Goal: Check status: Check status

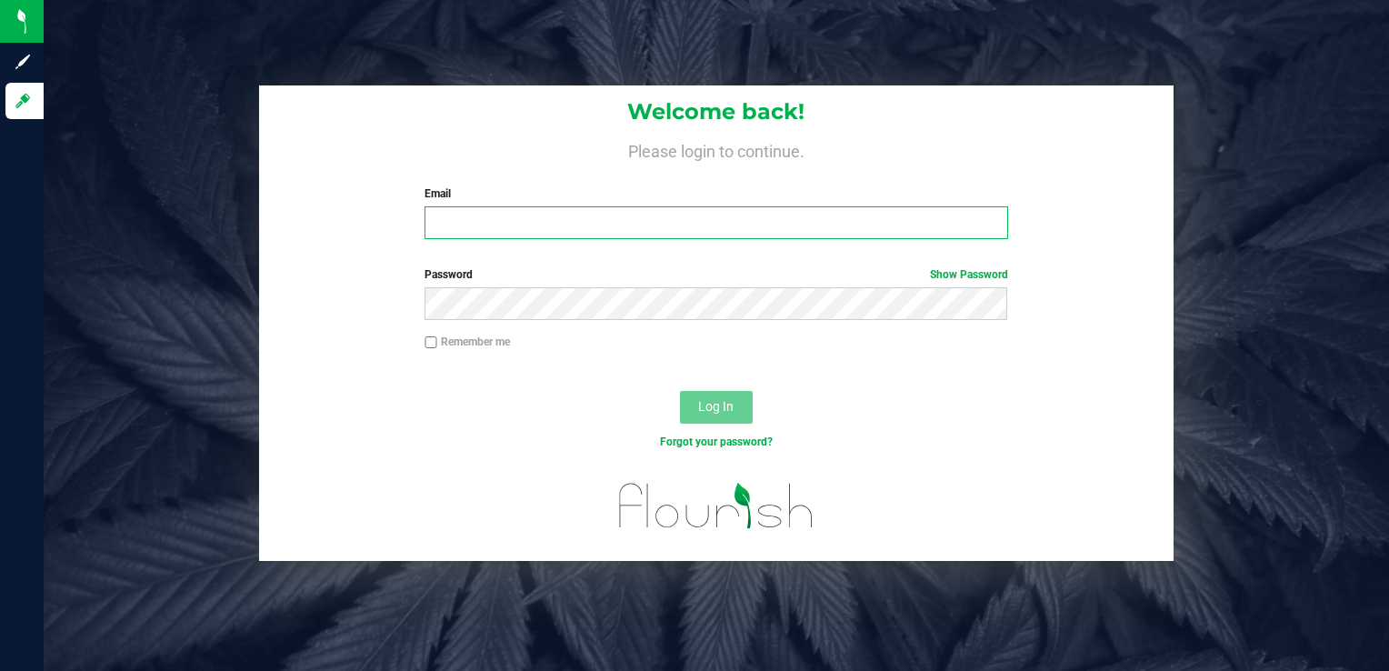
type input "[PERSON_NAME][EMAIL_ADDRESS][DOMAIN_NAME]"
click at [666, 224] on input "[PERSON_NAME][EMAIL_ADDRESS][DOMAIN_NAME]" at bounding box center [716, 222] width 583 height 33
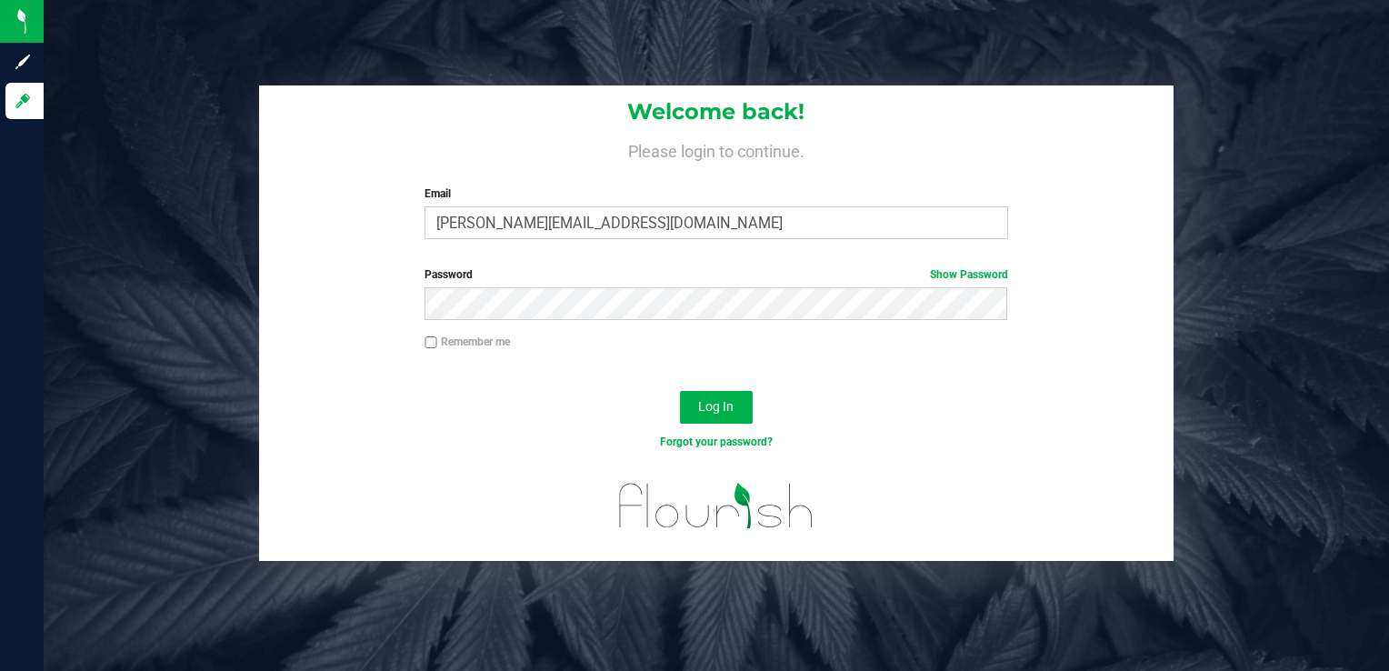
click at [886, 362] on div "Remember me" at bounding box center [717, 351] width 916 height 35
click at [706, 399] on span "Log In" at bounding box center [715, 406] width 35 height 15
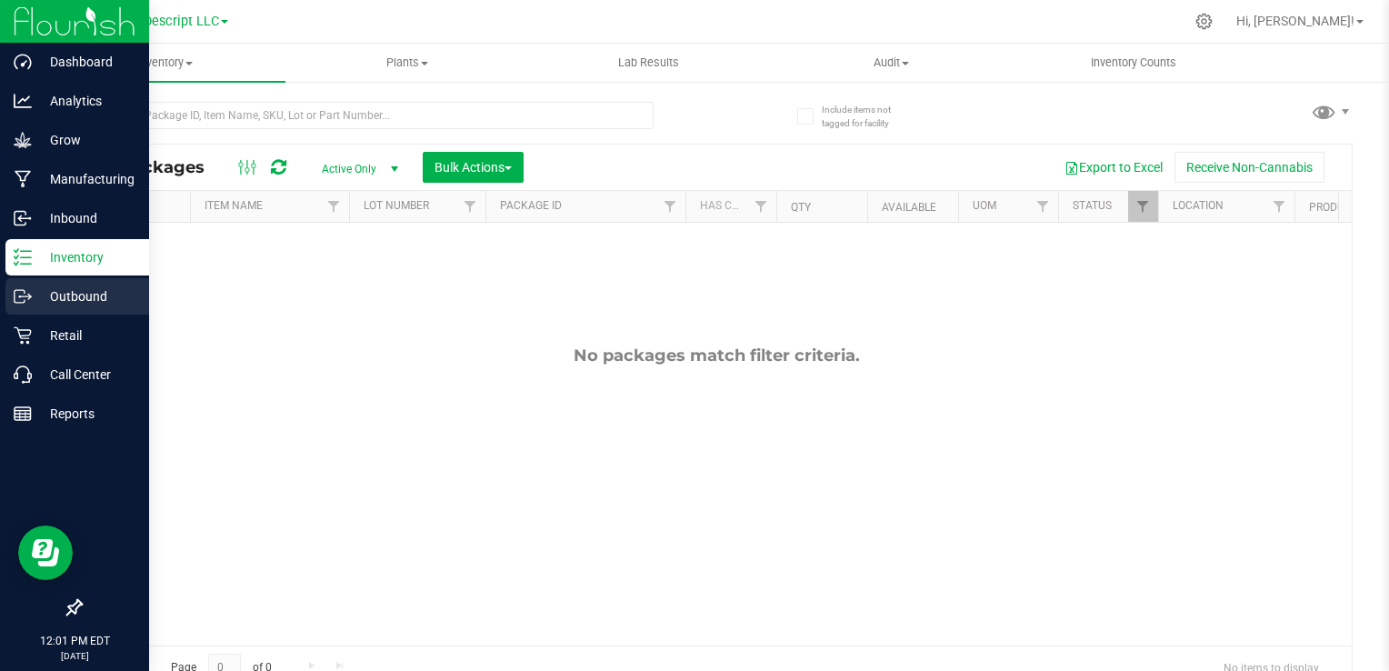
click at [32, 288] on p "Outbound" at bounding box center [86, 297] width 109 height 22
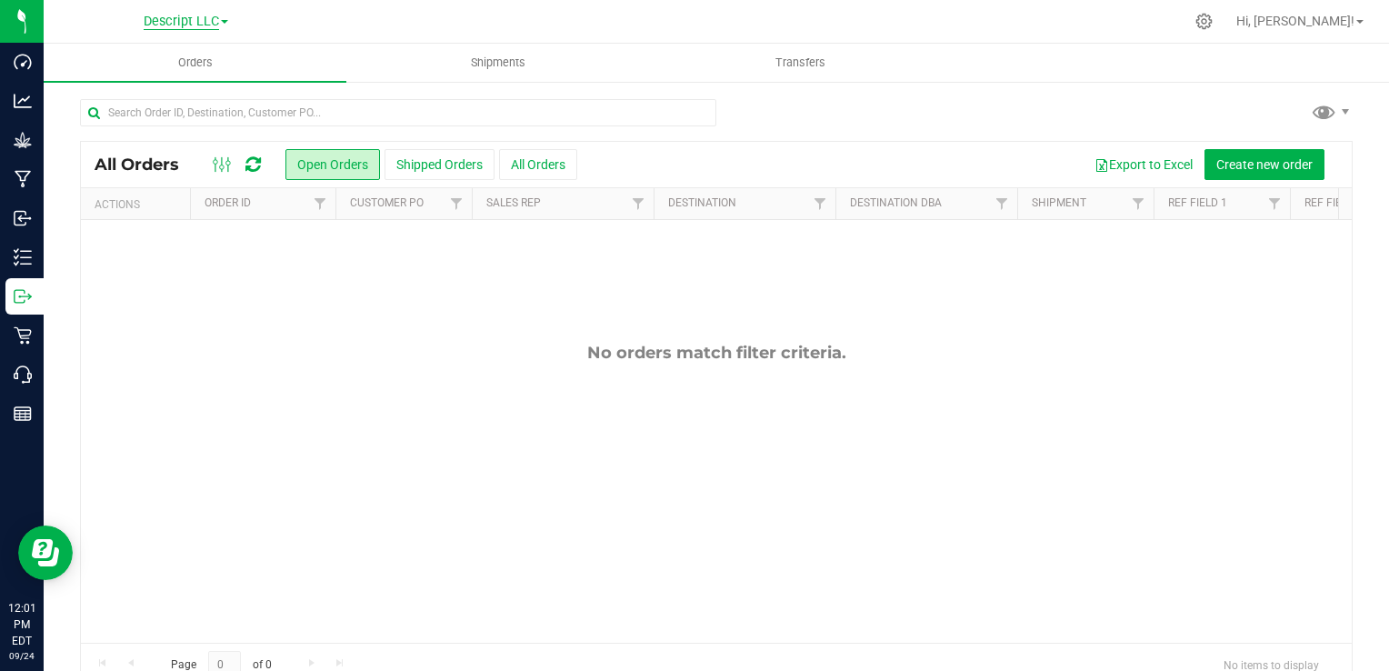
click at [197, 24] on span "Descript LLC" at bounding box center [181, 22] width 75 height 16
click at [196, 114] on link "Green [PERSON_NAME] Venture LLC." at bounding box center [186, 112] width 266 height 25
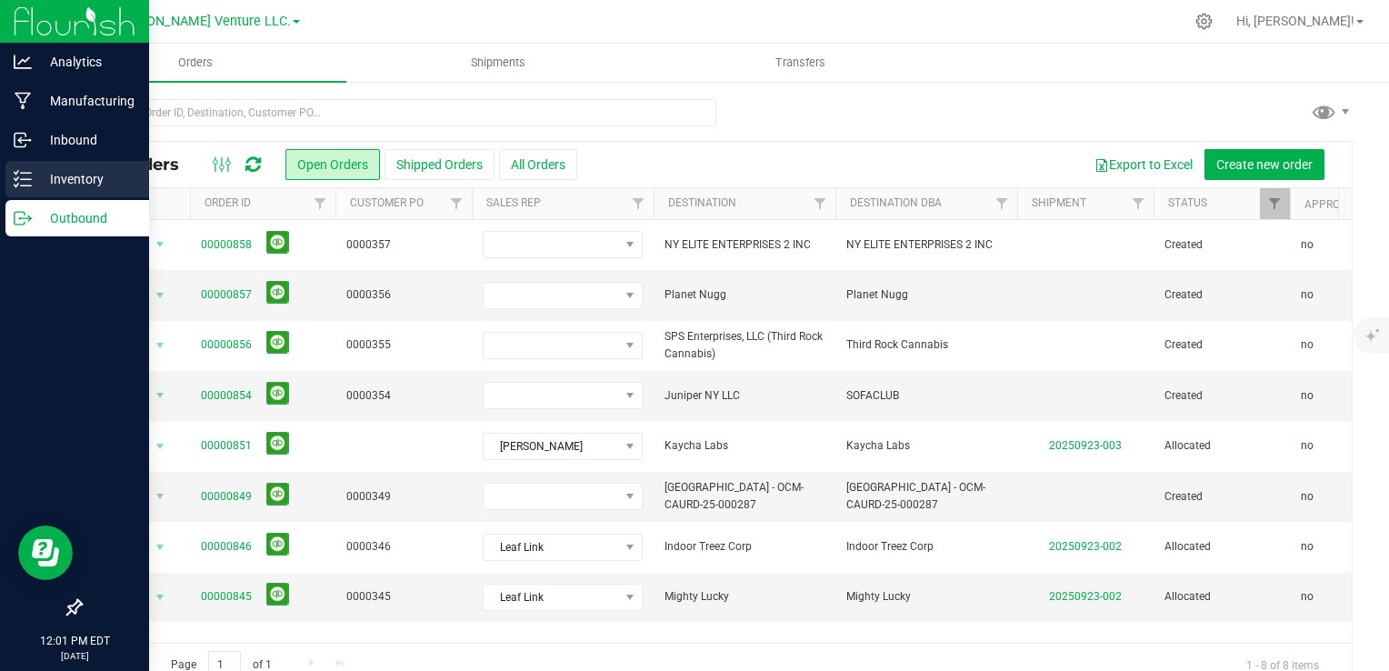
click at [33, 176] on p "Inventory" at bounding box center [86, 179] width 109 height 22
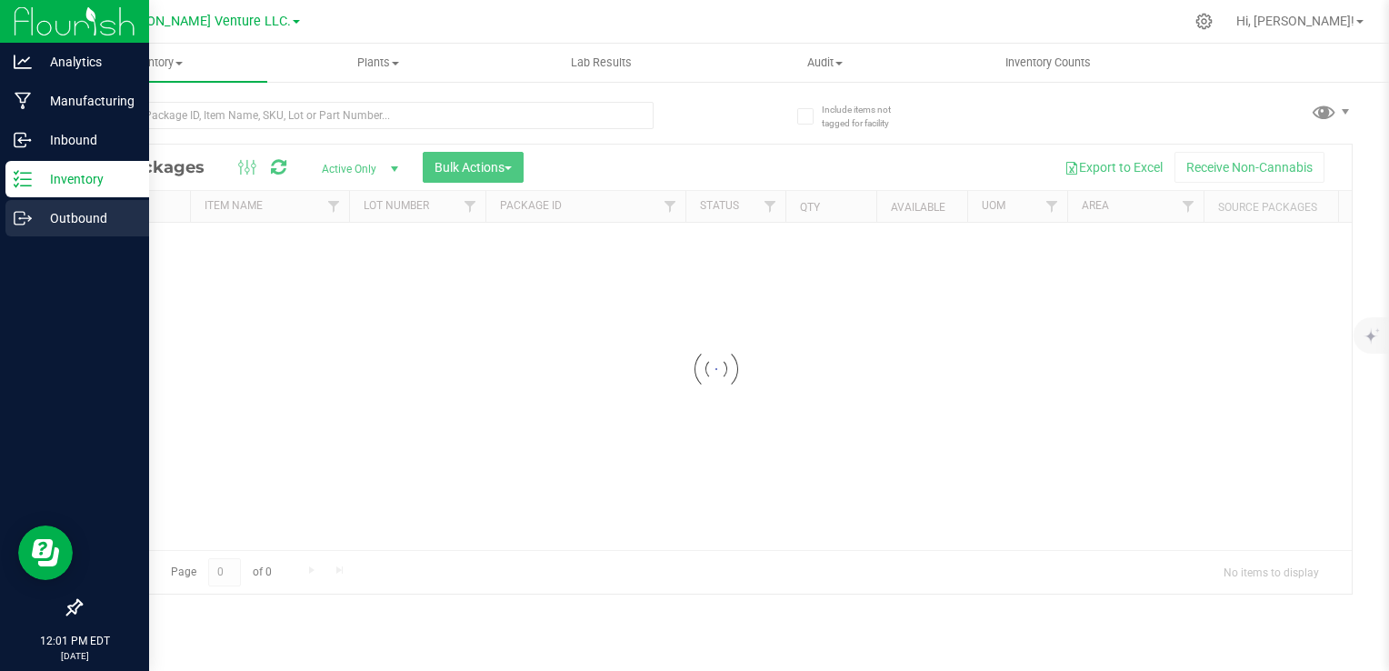
click at [51, 212] on p "Outbound" at bounding box center [86, 218] width 109 height 22
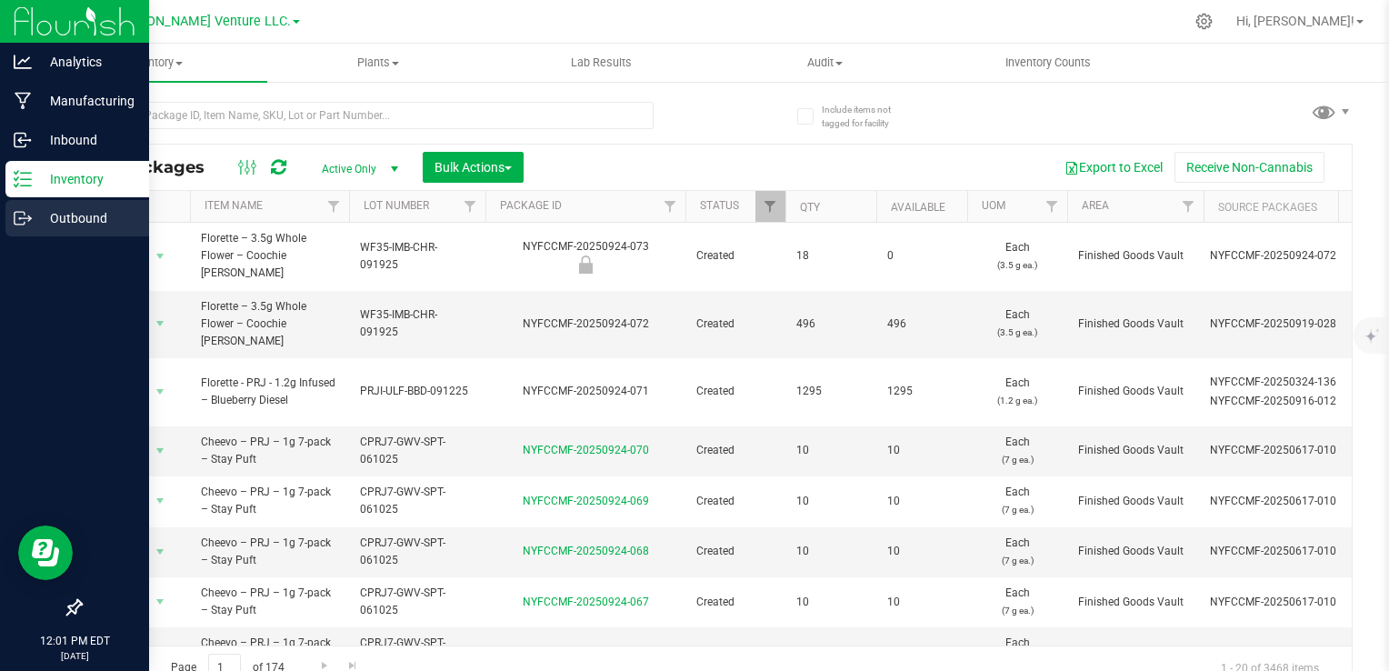
click at [18, 222] on icon at bounding box center [23, 218] width 18 height 18
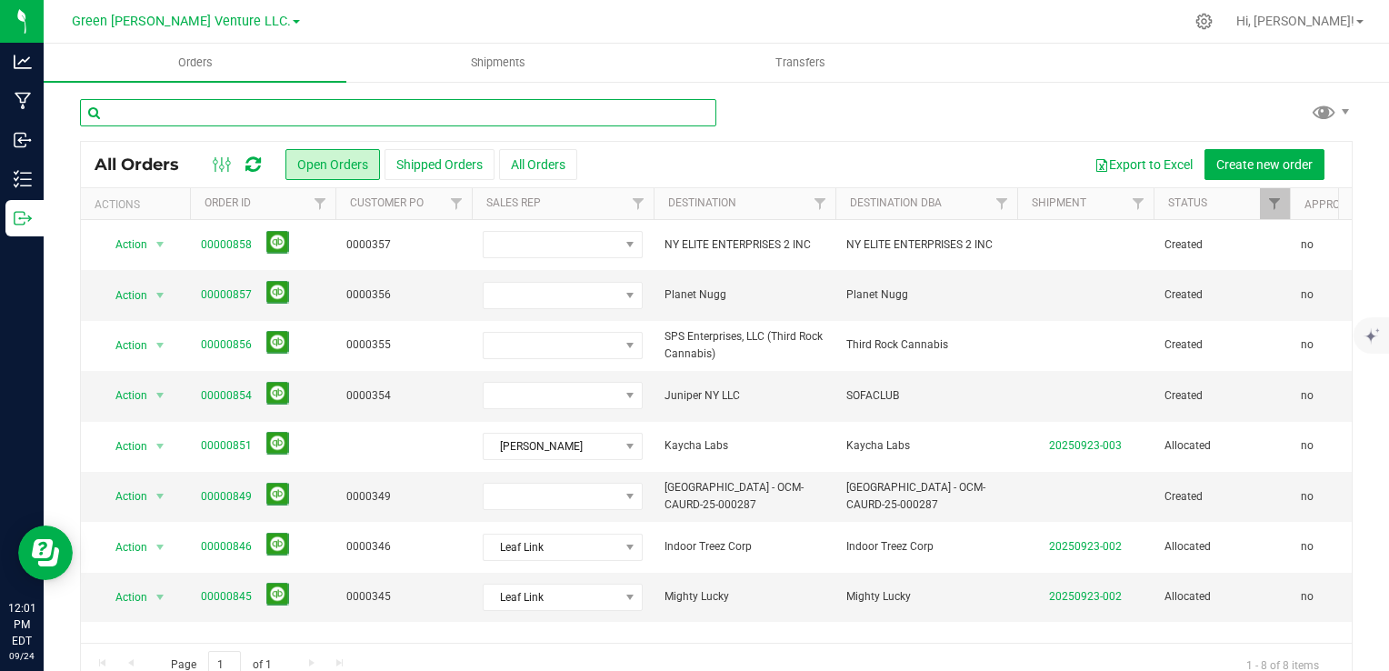
click at [469, 120] on input "text" at bounding box center [398, 112] width 637 height 27
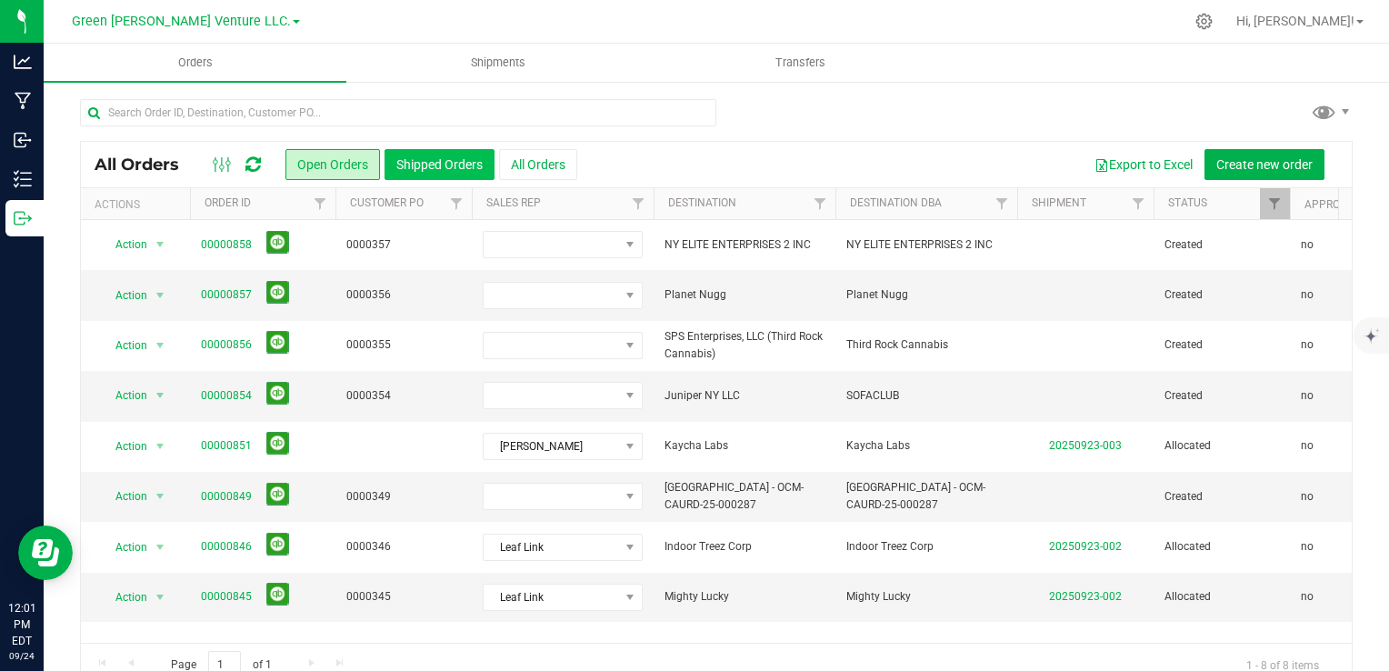
click at [422, 168] on button "Shipped Orders" at bounding box center [440, 164] width 110 height 31
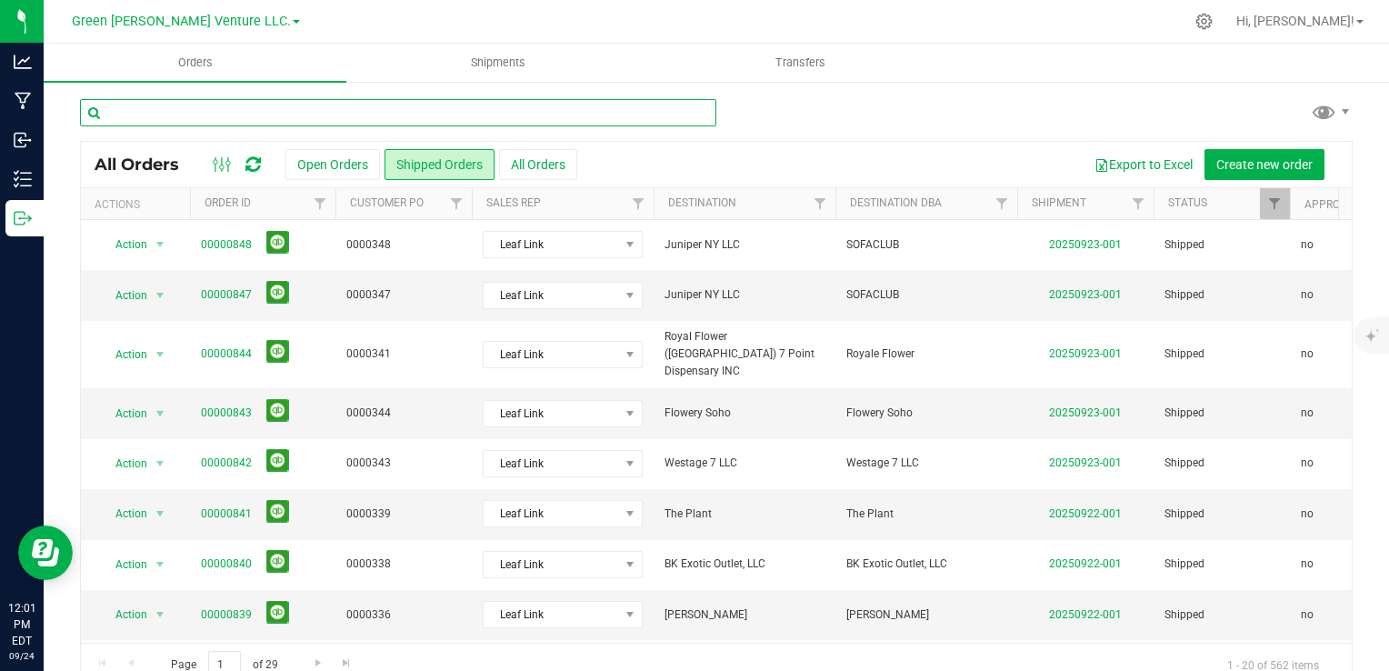
click at [428, 104] on input "text" at bounding box center [398, 112] width 637 height 27
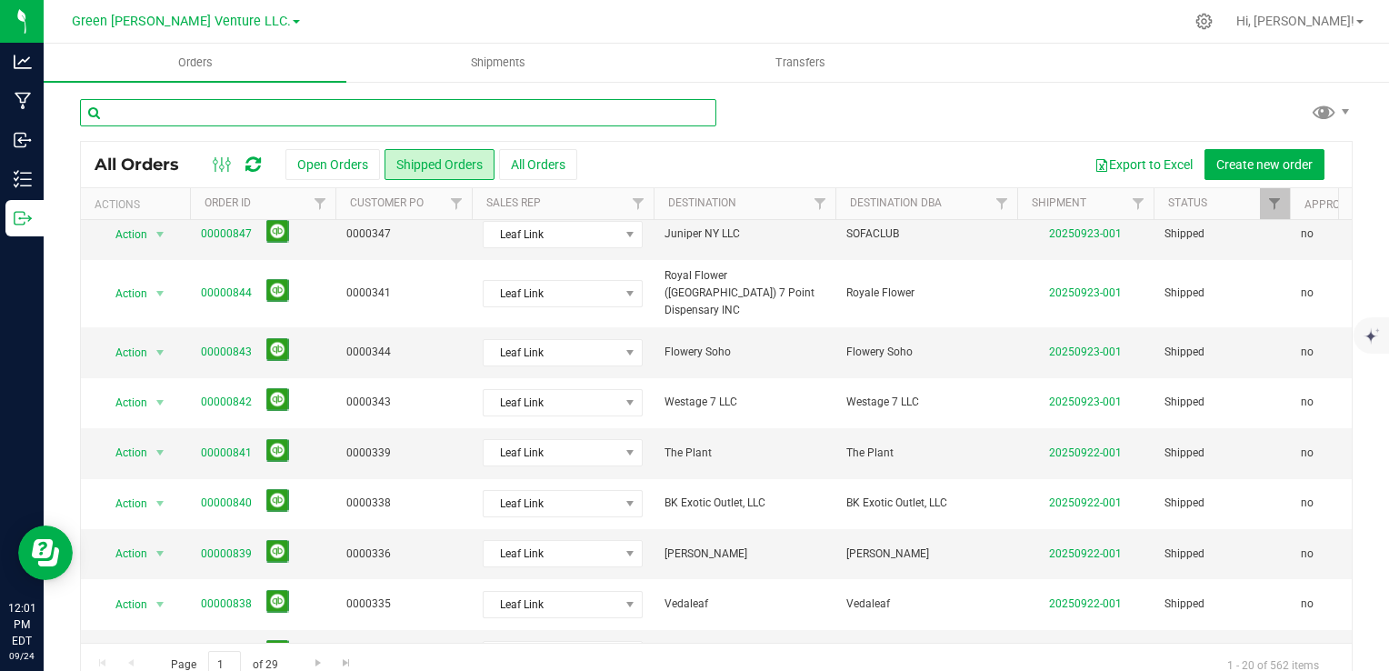
scroll to position [273, 0]
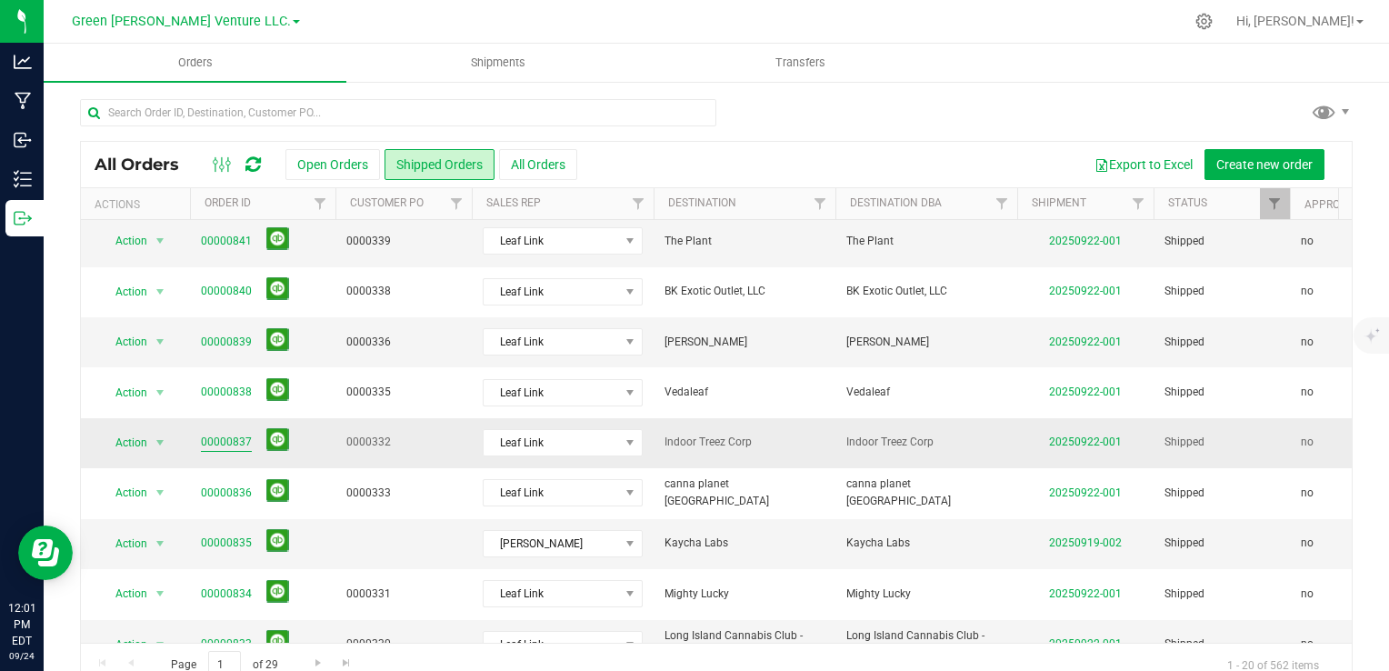
click at [207, 434] on link "00000837" at bounding box center [226, 442] width 51 height 17
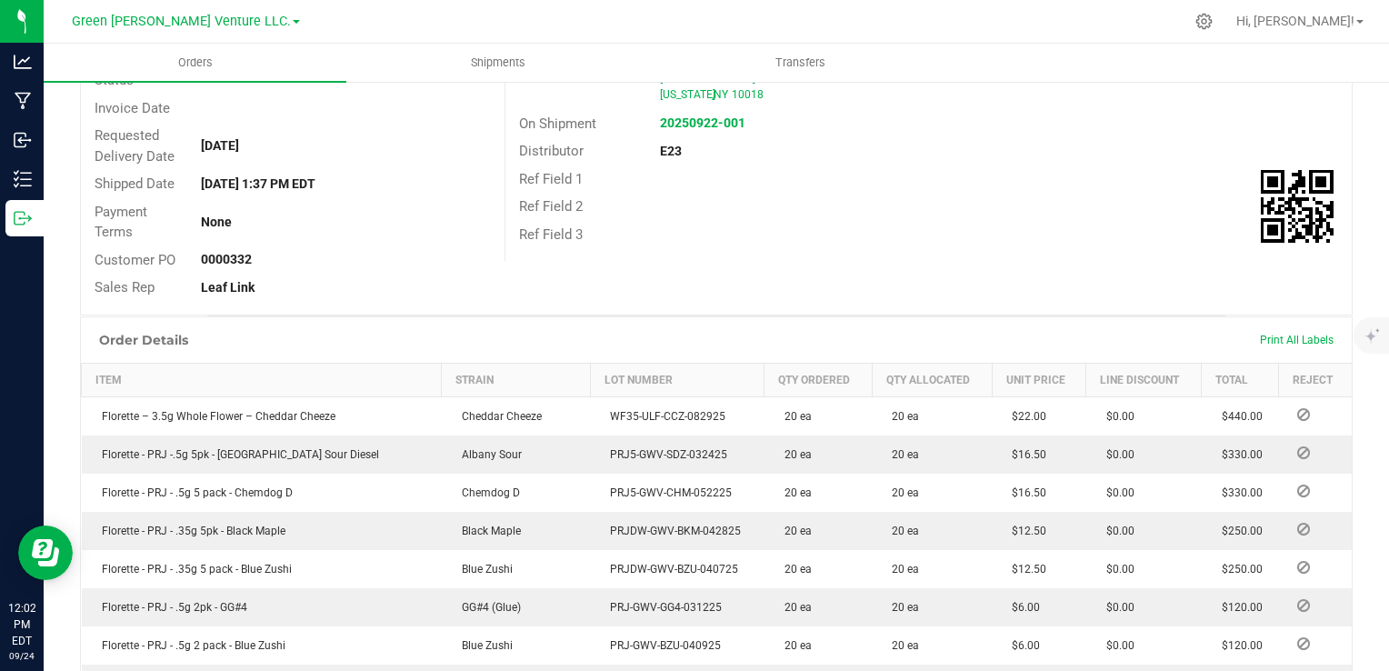
scroll to position [91, 0]
